Goal: Task Accomplishment & Management: Use online tool/utility

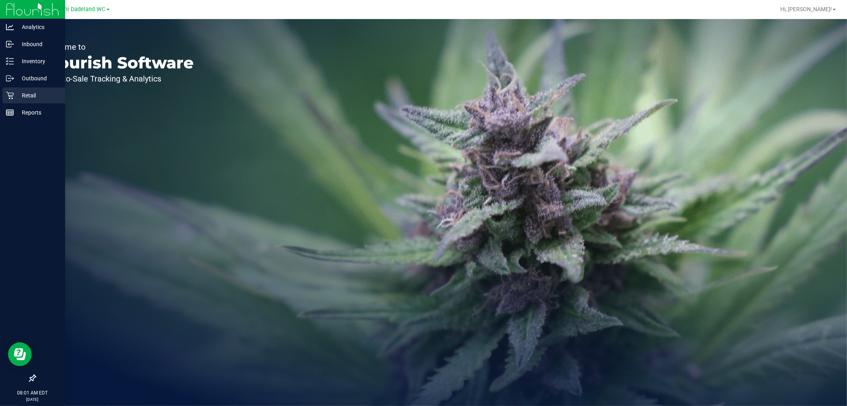
click at [3, 98] on div "Retail" at bounding box center [33, 95] width 63 height 16
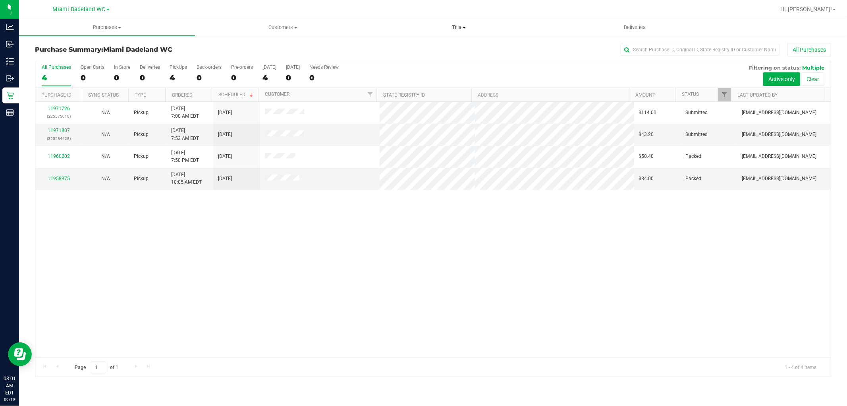
click at [452, 26] on span "Tills" at bounding box center [458, 27] width 175 height 7
click at [439, 45] on li "Manage tills" at bounding box center [459, 48] width 176 height 10
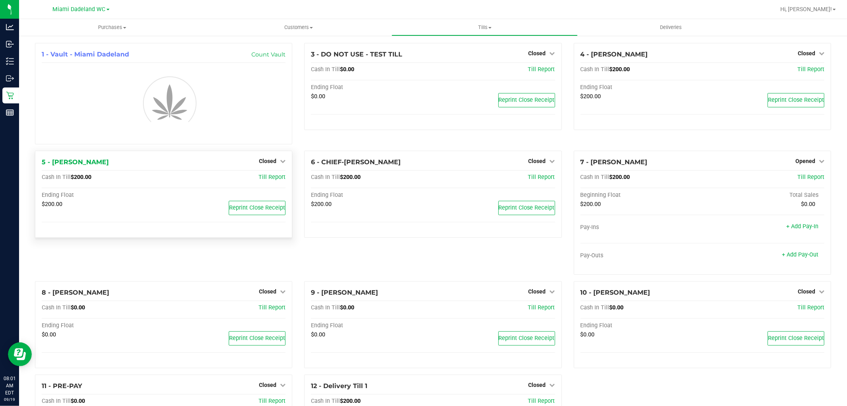
click at [268, 164] on div "Closed" at bounding box center [272, 161] width 27 height 10
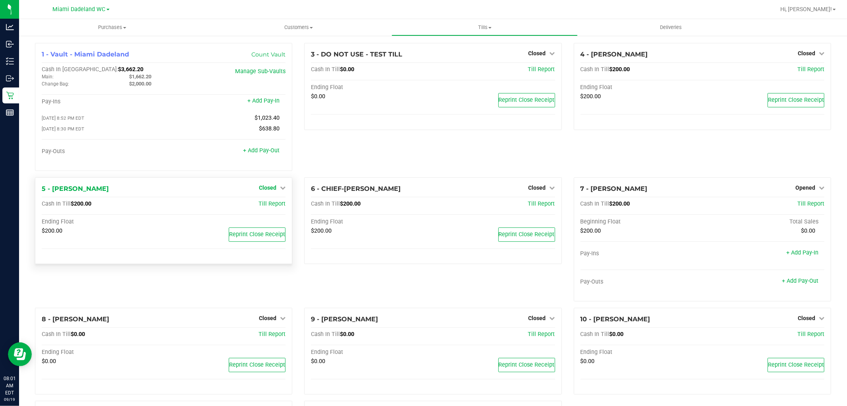
click at [269, 189] on span "Closed" at bounding box center [267, 187] width 17 height 6
click at [269, 204] on link "Open Till" at bounding box center [267, 204] width 21 height 6
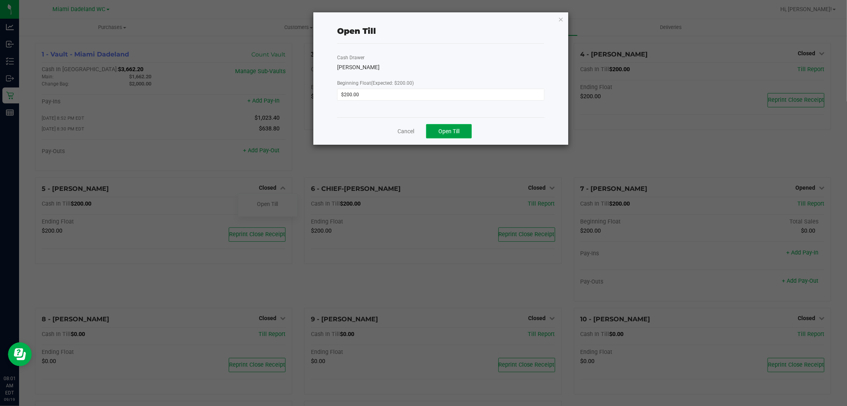
click at [463, 133] on button "Open Till" at bounding box center [449, 131] width 46 height 14
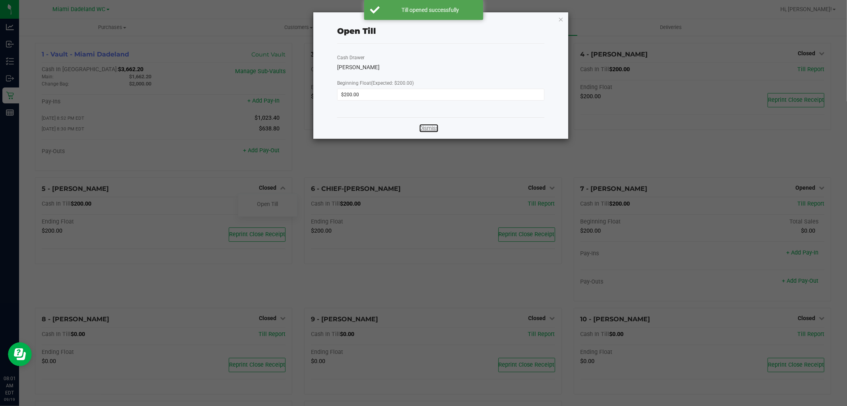
click at [423, 131] on link "Dismiss" at bounding box center [428, 128] width 19 height 8
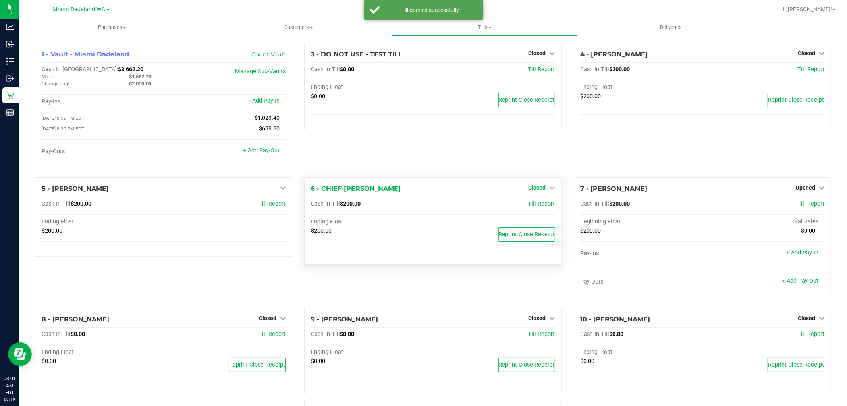
click at [537, 186] on span "Closed" at bounding box center [537, 187] width 17 height 6
click at [537, 207] on link "Open Till" at bounding box center [537, 204] width 21 height 6
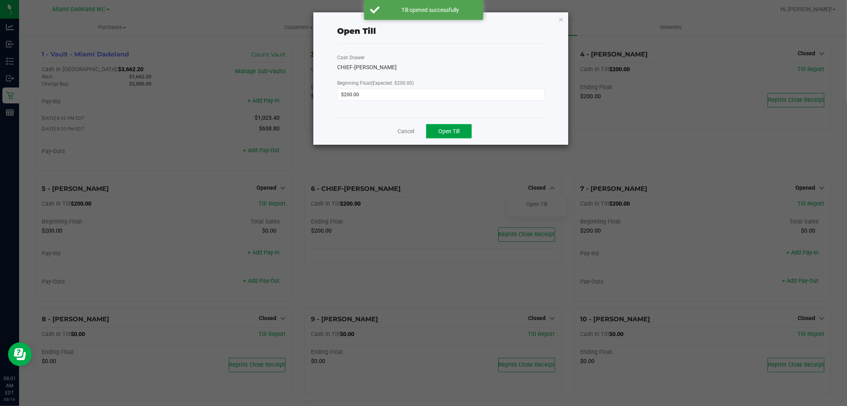
click at [446, 127] on button "Open Till" at bounding box center [449, 131] width 46 height 14
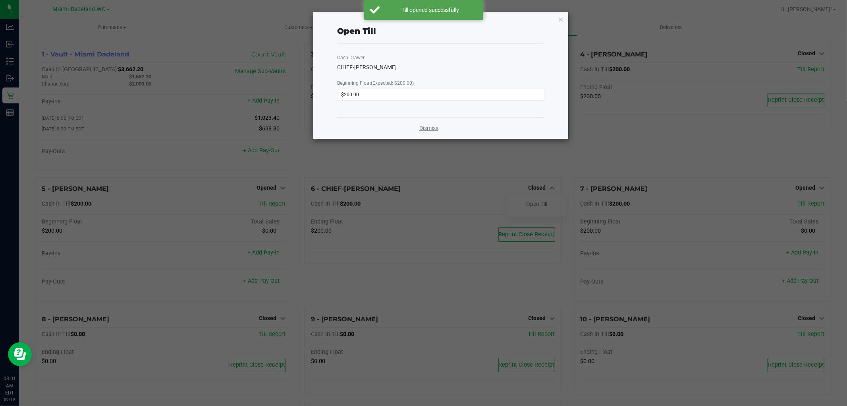
click at [427, 129] on link "Dismiss" at bounding box center [428, 128] width 19 height 8
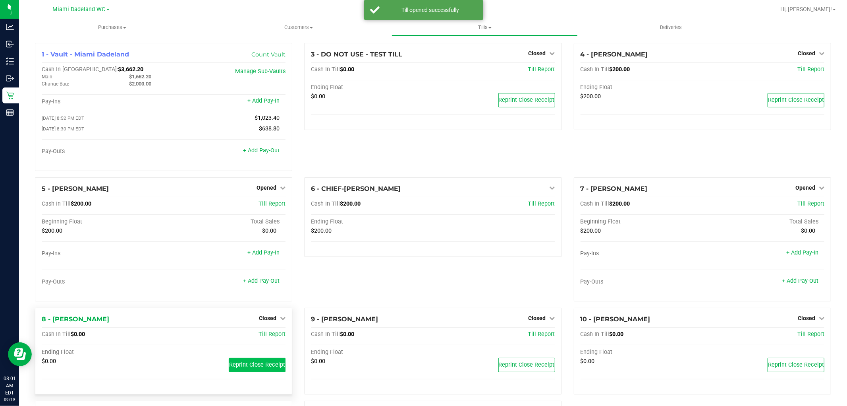
scroll to position [98, 0]
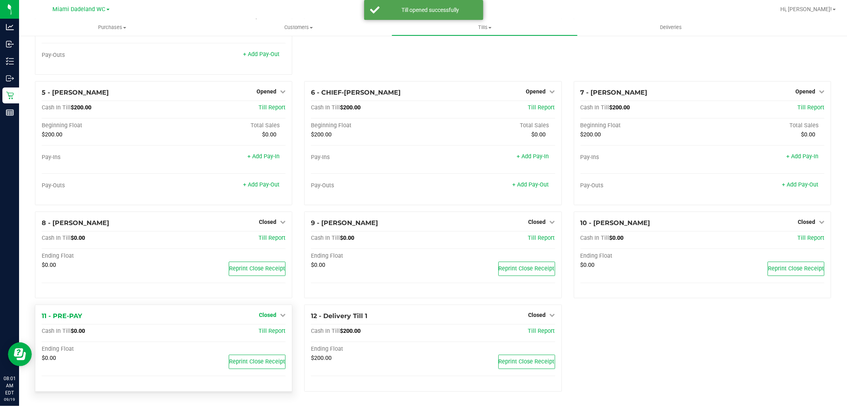
click at [259, 315] on span "Closed" at bounding box center [267, 314] width 17 height 6
click at [268, 331] on link "Open Till" at bounding box center [267, 331] width 21 height 6
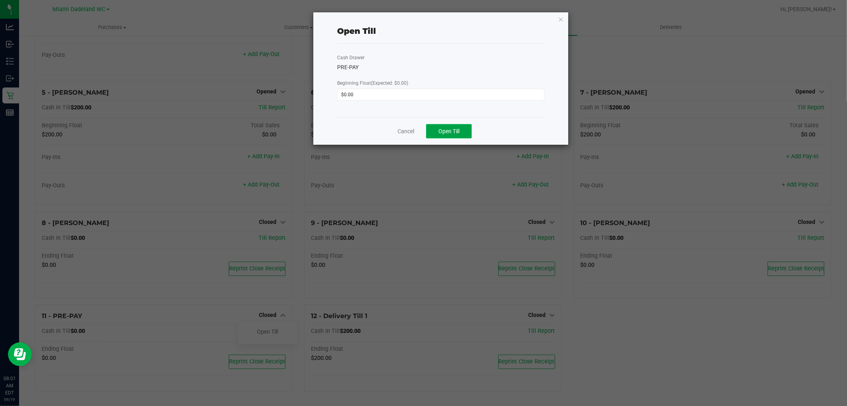
click at [469, 134] on button "Open Till" at bounding box center [449, 131] width 46 height 14
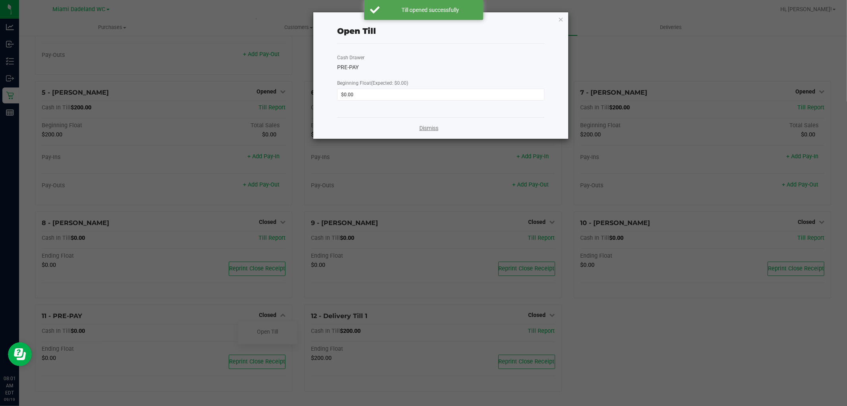
click at [424, 126] on link "Dismiss" at bounding box center [428, 128] width 19 height 8
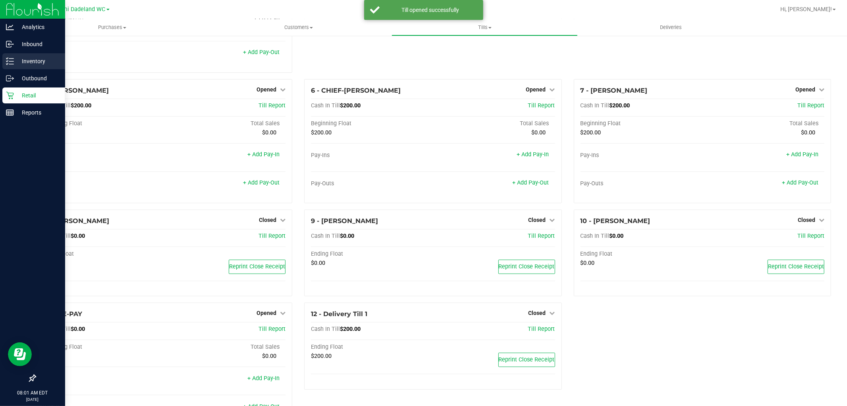
click at [35, 64] on p "Inventory" at bounding box center [38, 61] width 48 height 10
